Goal: Information Seeking & Learning: Learn about a topic

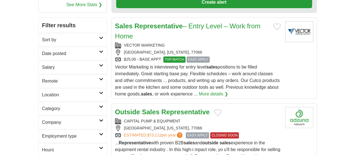
scroll to position [141, 0]
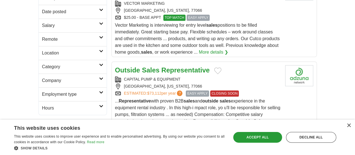
click at [145, 132] on link "More details ❯" at bounding box center [130, 135] width 30 height 7
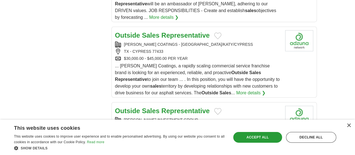
scroll to position [731, 0]
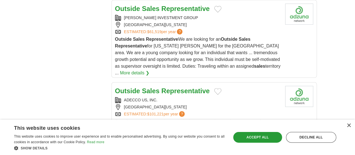
scroll to position [787, 0]
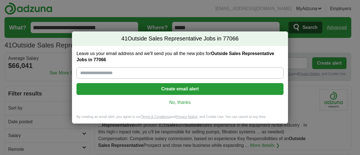
click at [179, 101] on link "No, thanks" at bounding box center [180, 102] width 198 height 6
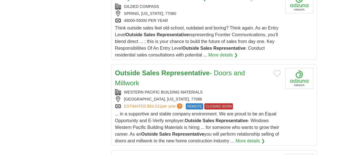
scroll to position [646, 0]
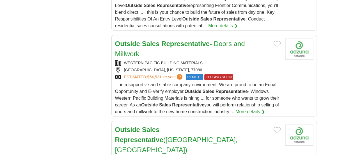
click at [151, 136] on strong "Representative" at bounding box center [139, 140] width 48 height 8
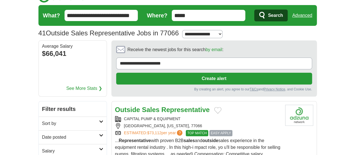
scroll to position [0, 0]
